Goal: Book appointment/travel/reservation

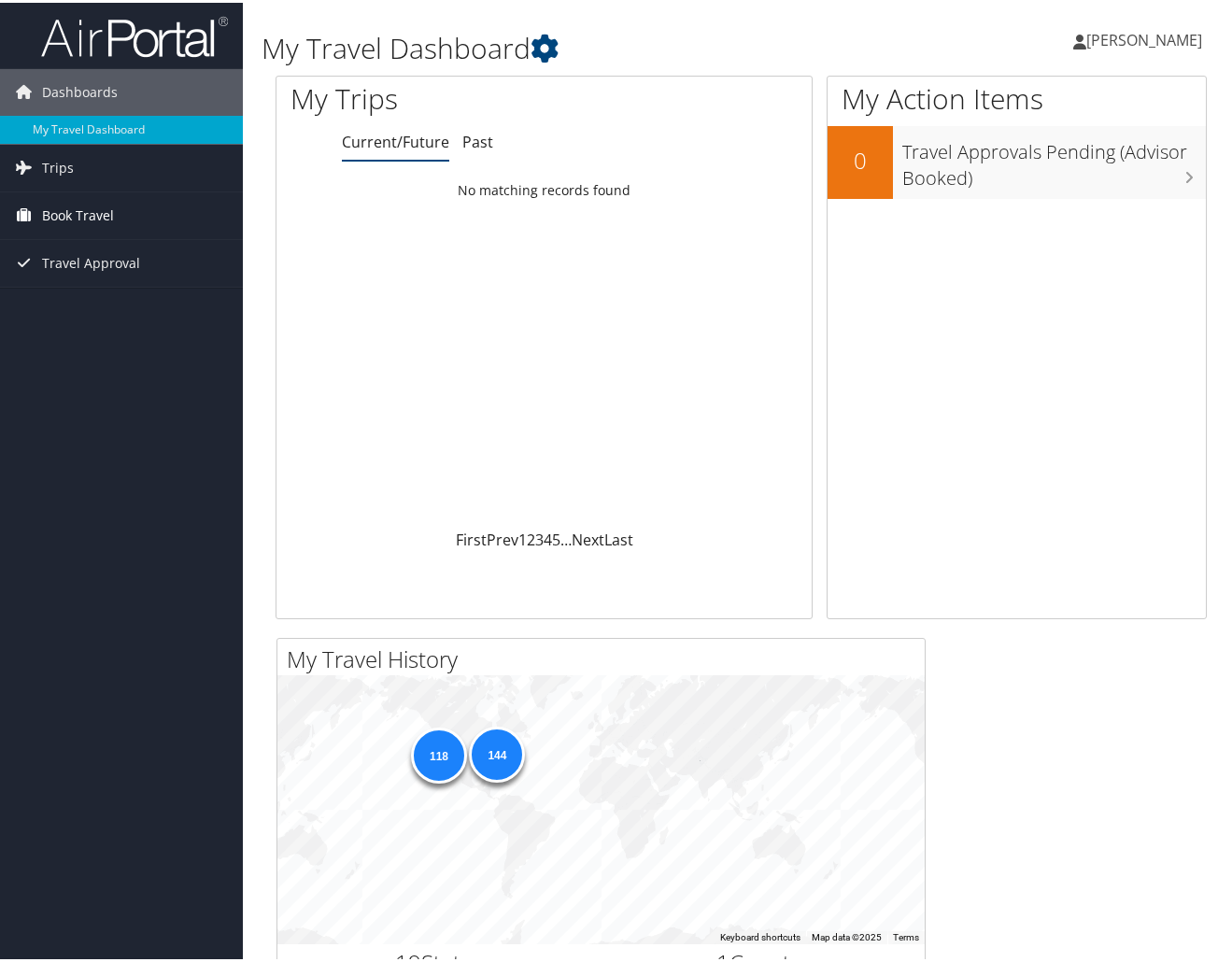
click at [105, 209] on span "Book Travel" at bounding box center [78, 213] width 72 height 47
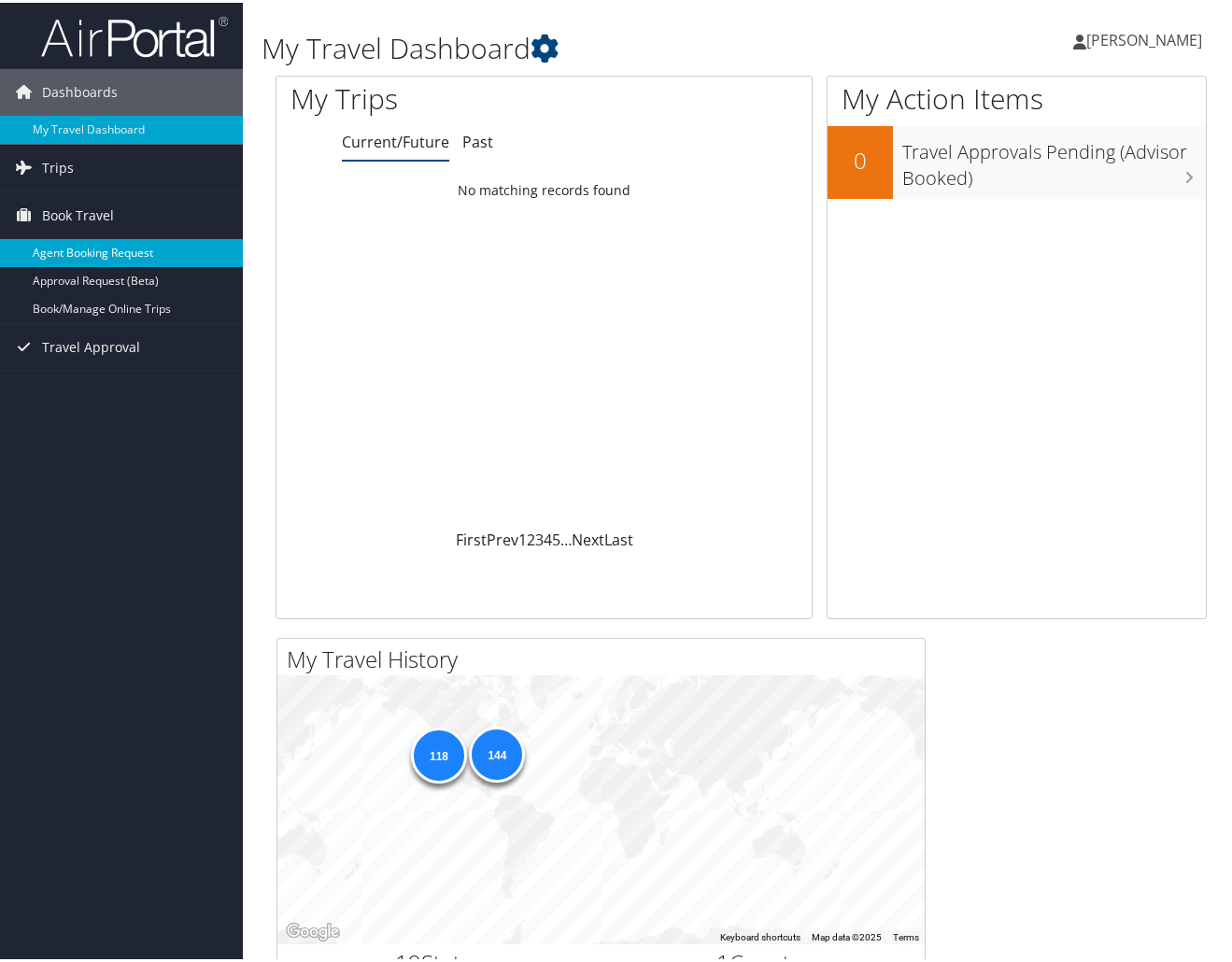
click at [117, 245] on link "Agent Booking Request" at bounding box center [121, 250] width 242 height 28
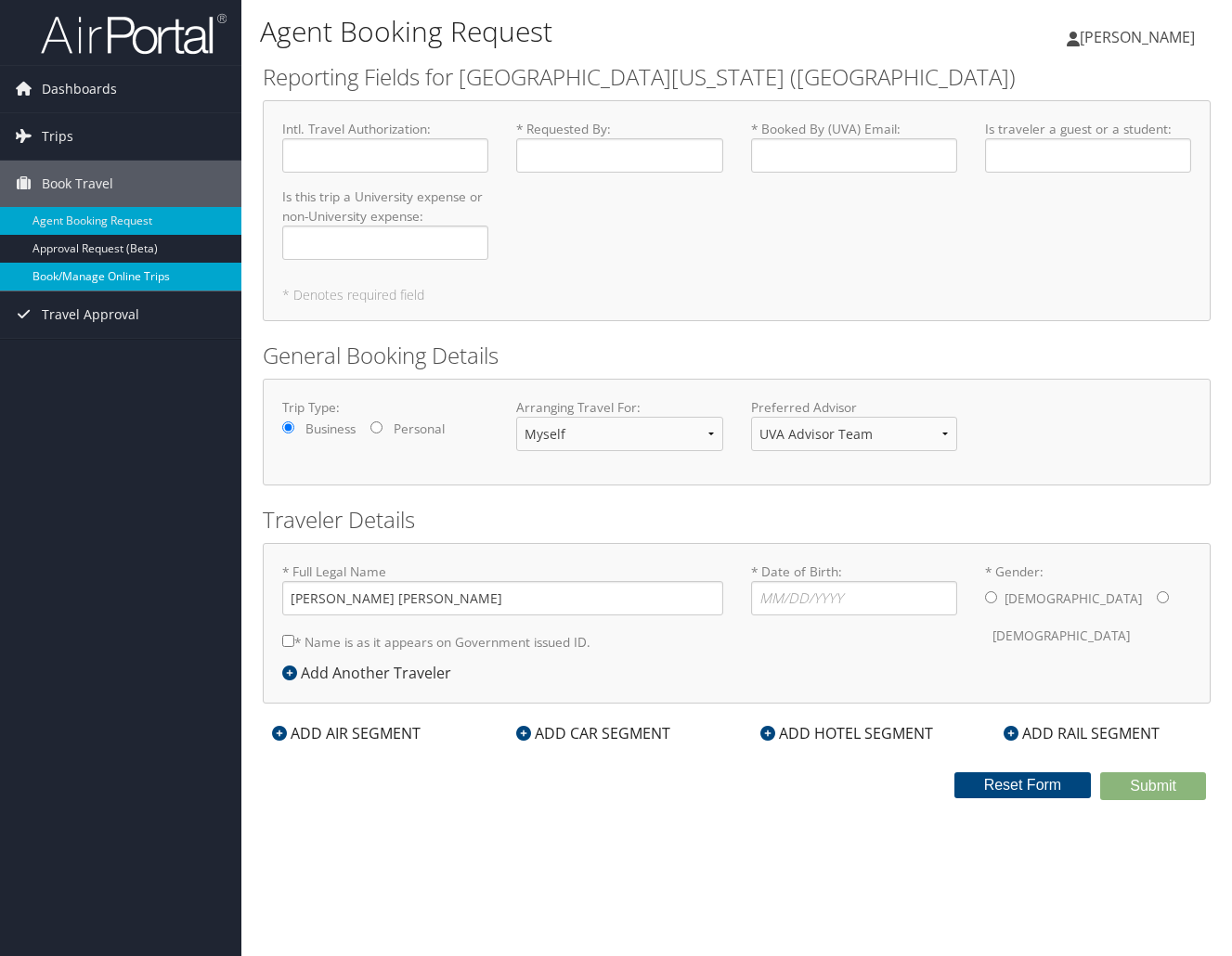
click at [99, 276] on link "Book/Manage Online Trips" at bounding box center [120, 276] width 241 height 28
